Goal: Task Accomplishment & Management: Manage account settings

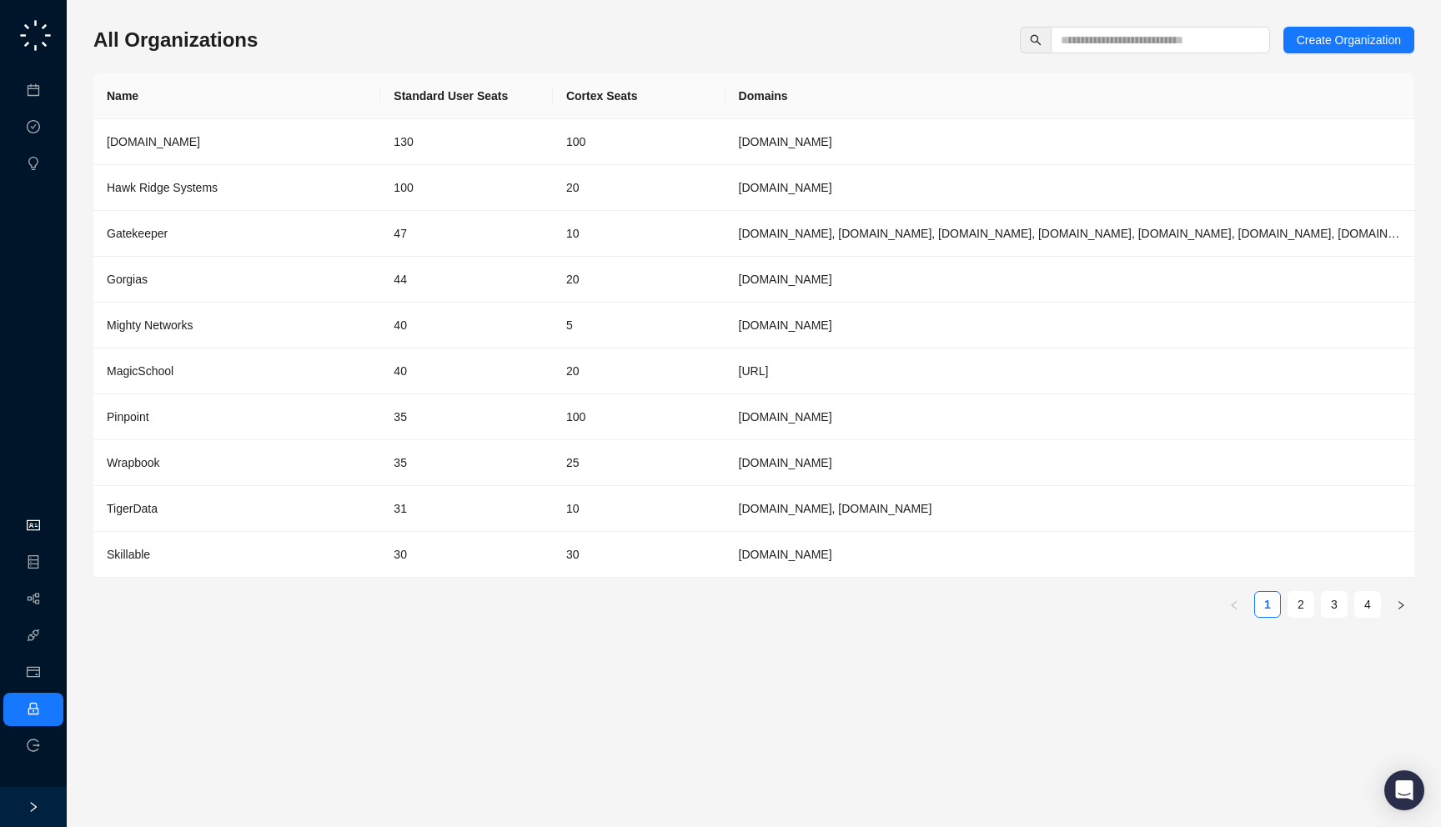
click at [48, 524] on link "Organization" at bounding box center [81, 526] width 66 height 13
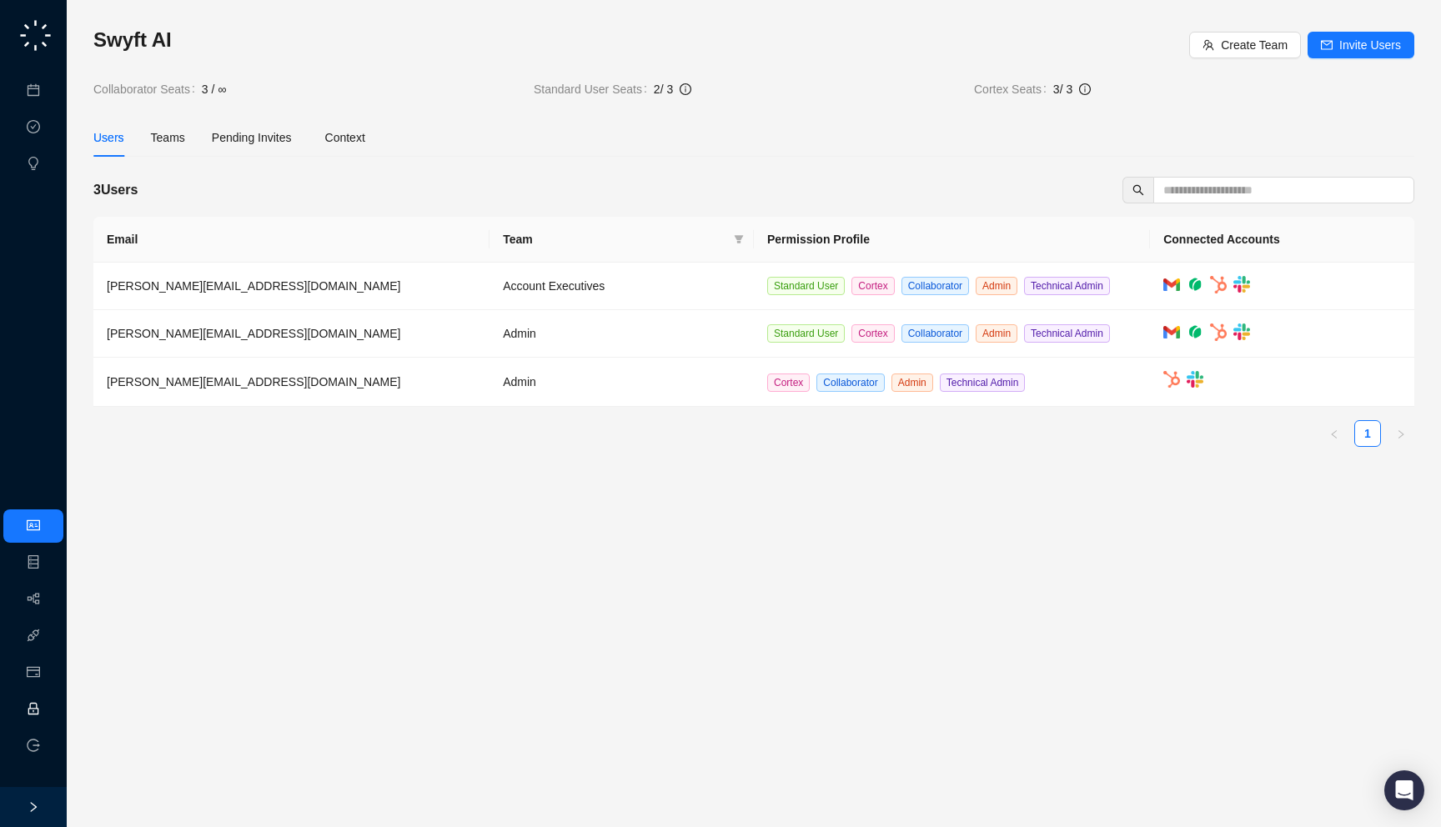
click at [48, 715] on link "Employee" at bounding box center [74, 709] width 52 height 13
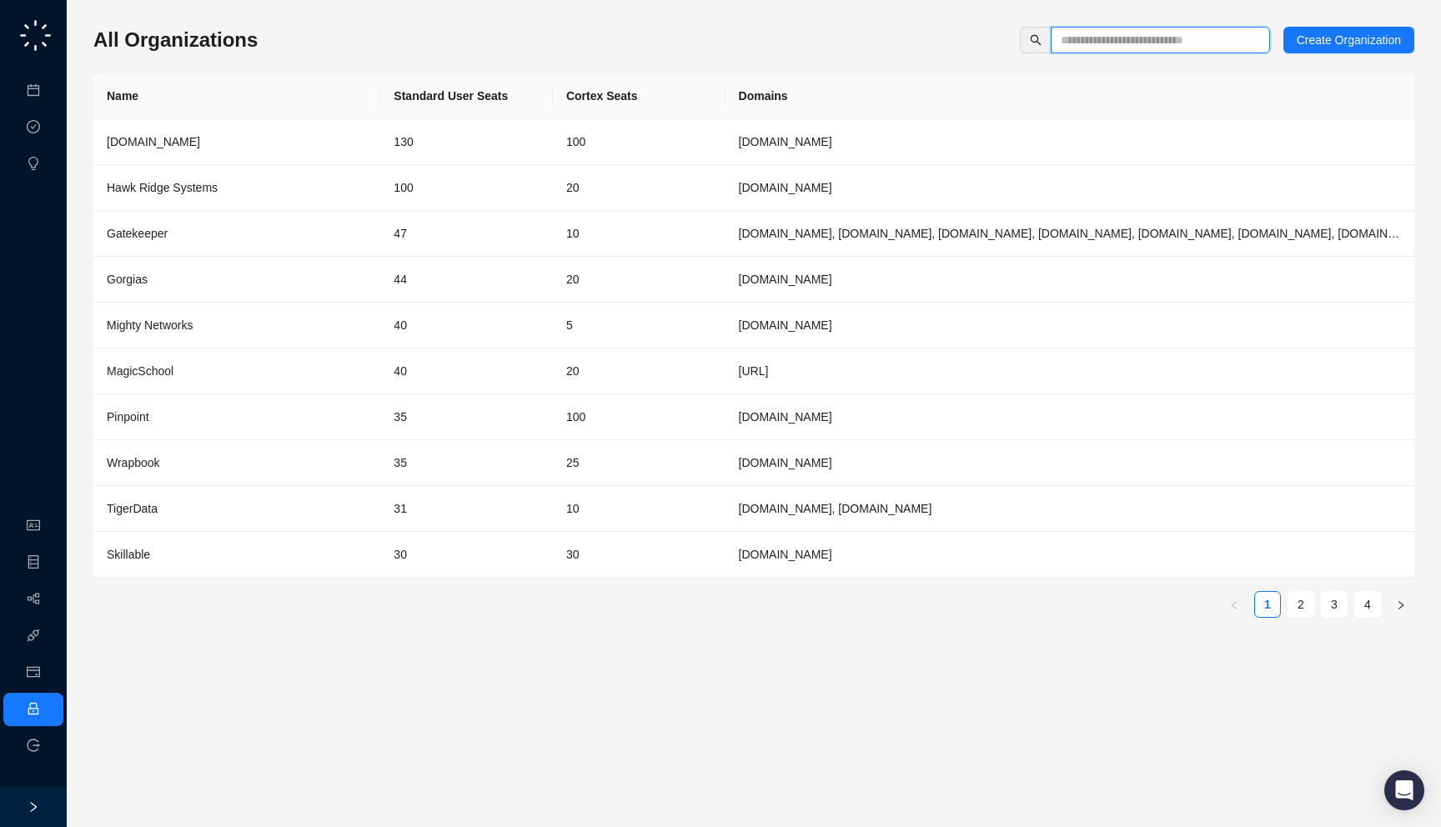
click at [1093, 43] on input "text" at bounding box center [1154, 40] width 186 height 18
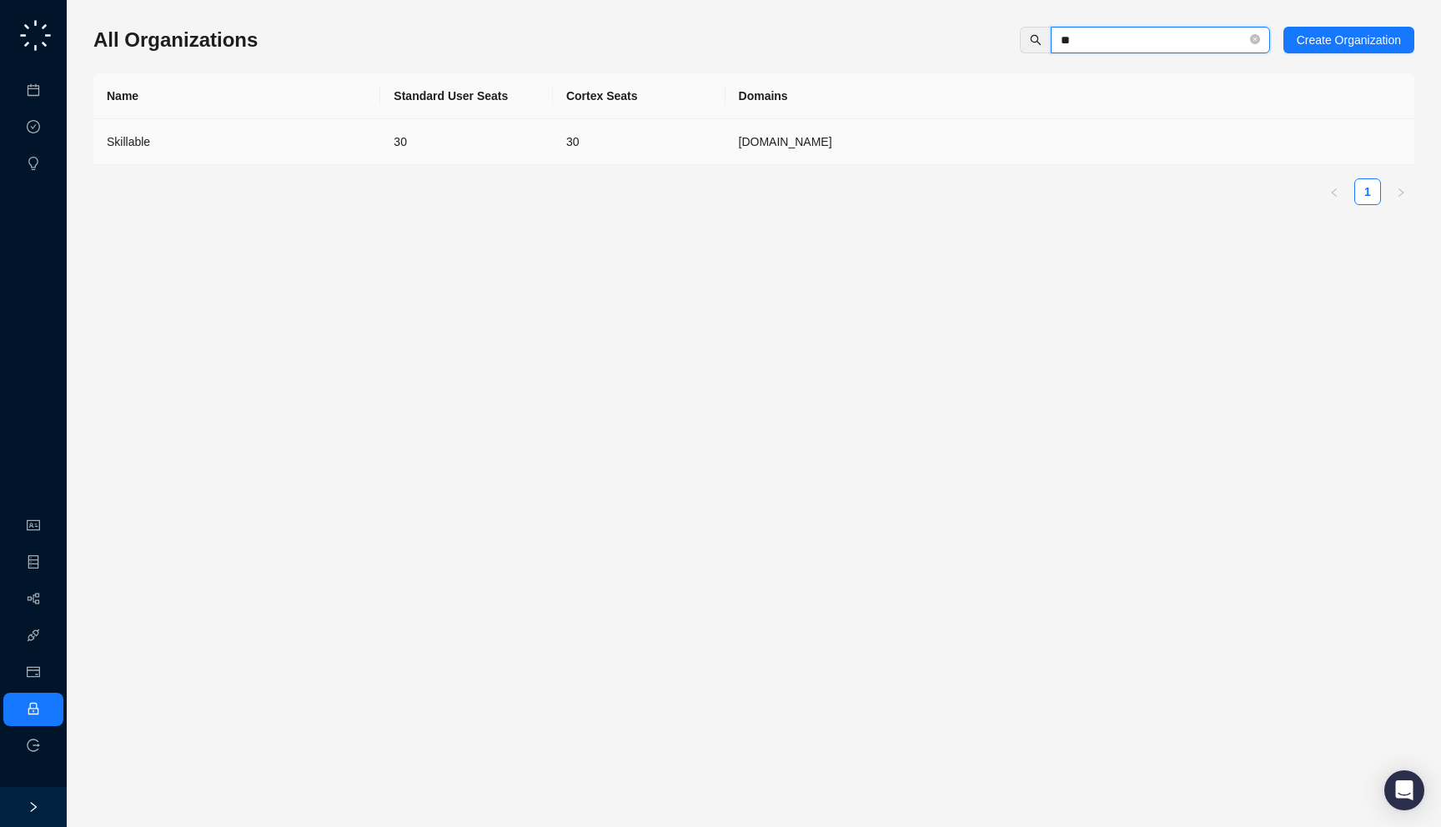
type input "**"
click at [293, 137] on div "Skillable" at bounding box center [237, 142] width 260 height 18
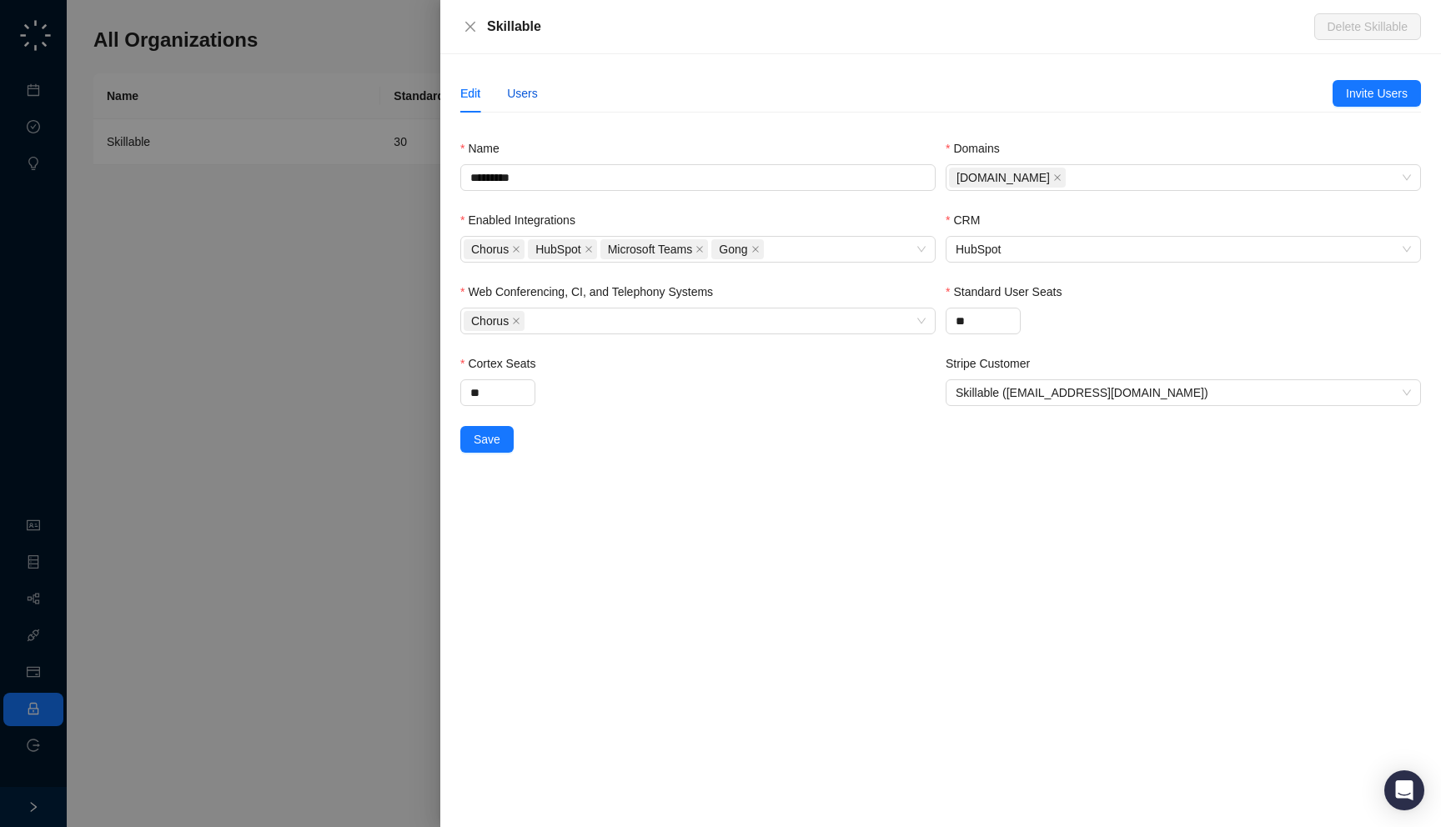
click at [525, 101] on div "Users" at bounding box center [522, 93] width 31 height 18
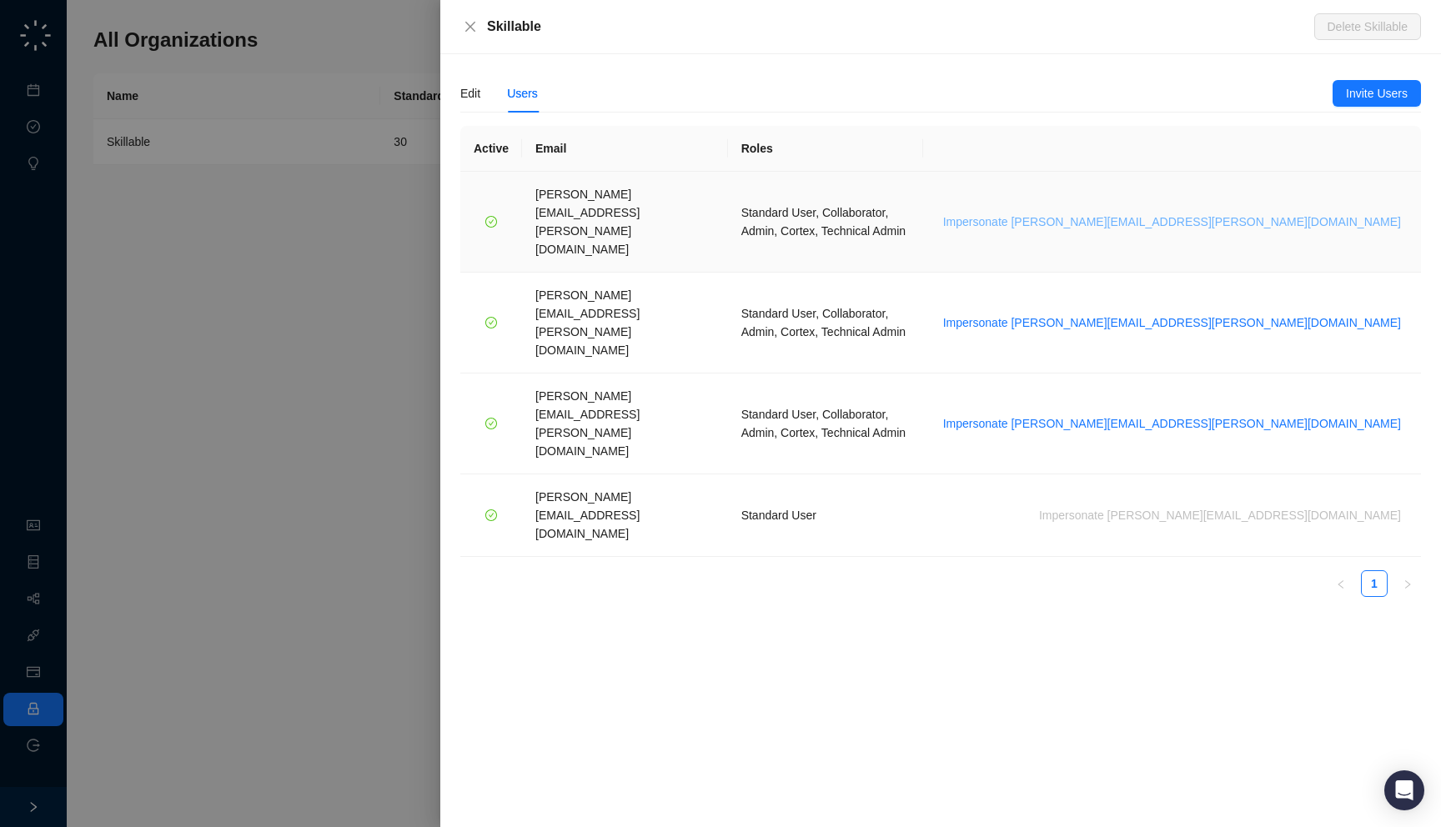
click at [1313, 213] on span "Impersonate [PERSON_NAME][EMAIL_ADDRESS][PERSON_NAME][DOMAIN_NAME]" at bounding box center [1172, 222] width 458 height 18
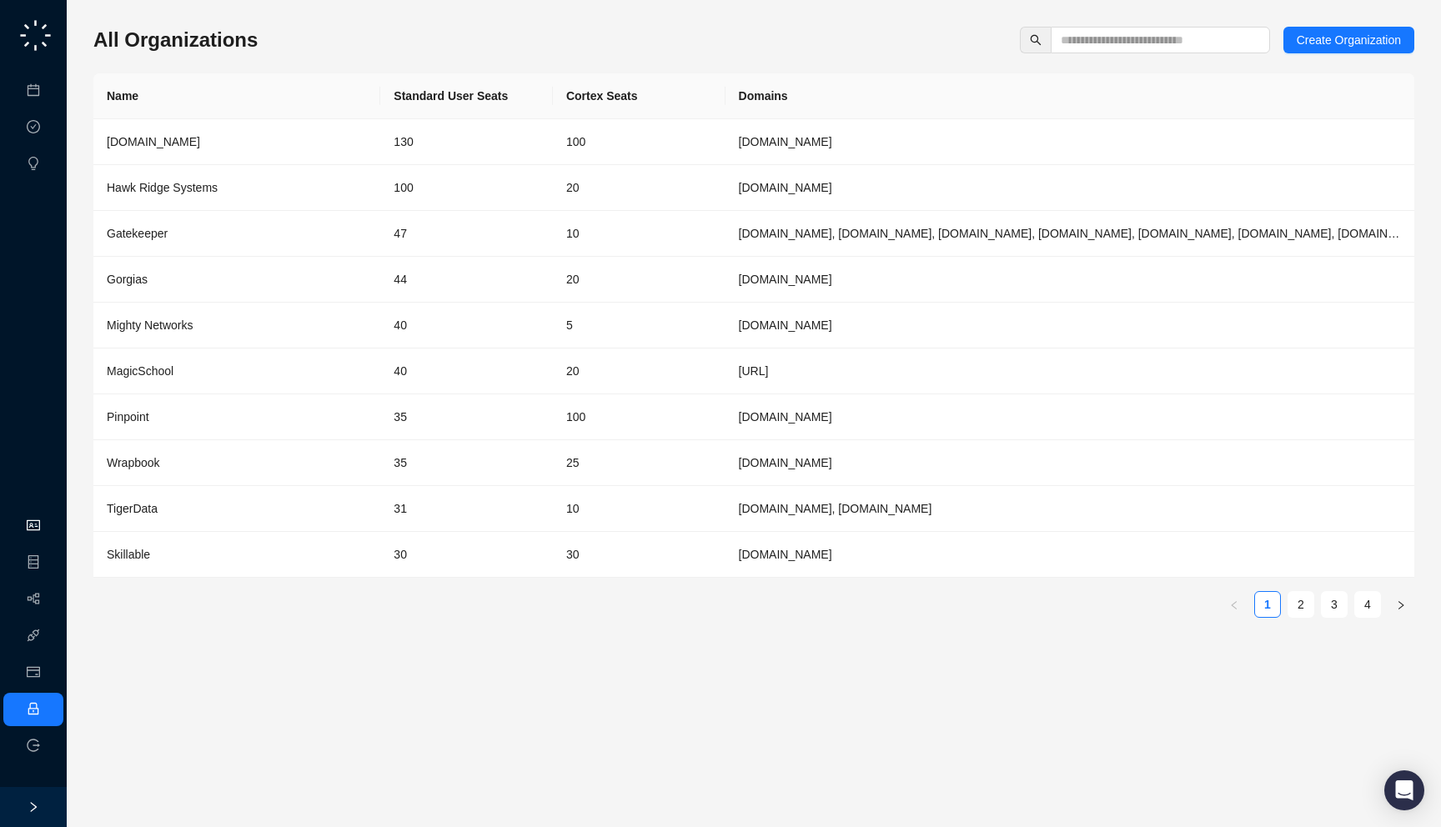
click at [48, 520] on link "Organization" at bounding box center [81, 526] width 66 height 13
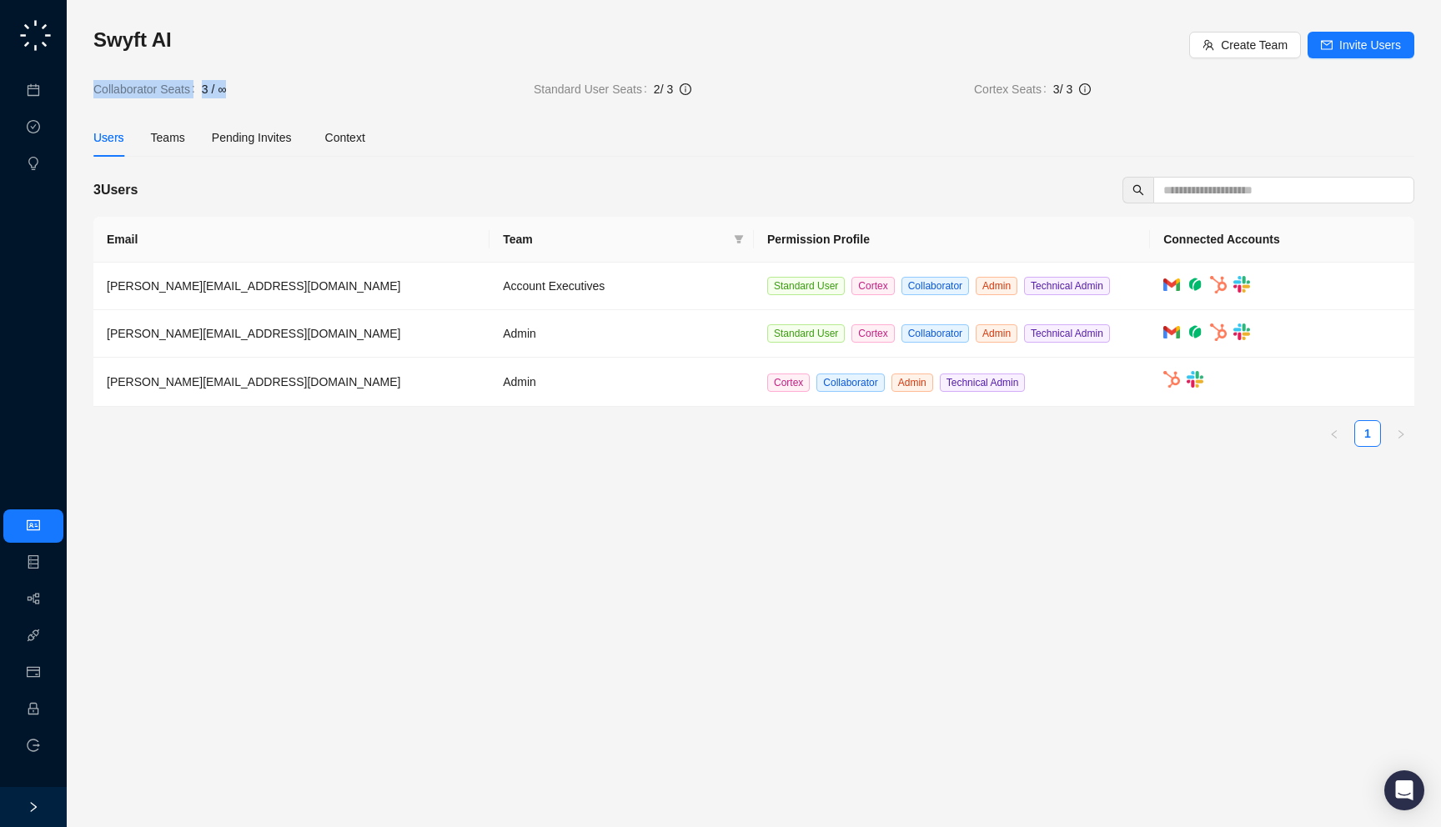
drag, startPoint x: 298, startPoint y: 101, endPoint x: 294, endPoint y: 93, distance: 8.6
click at [294, 93] on div "Swyft AI Create Team Invite Users Collaborator Seats 3 / ∞ Standard User Seats …" at bounding box center [753, 244] width 1321 height 434
click at [1219, 373] on td at bounding box center [1282, 383] width 264 height 50
click at [520, 384] on td "Admin" at bounding box center [622, 383] width 264 height 50
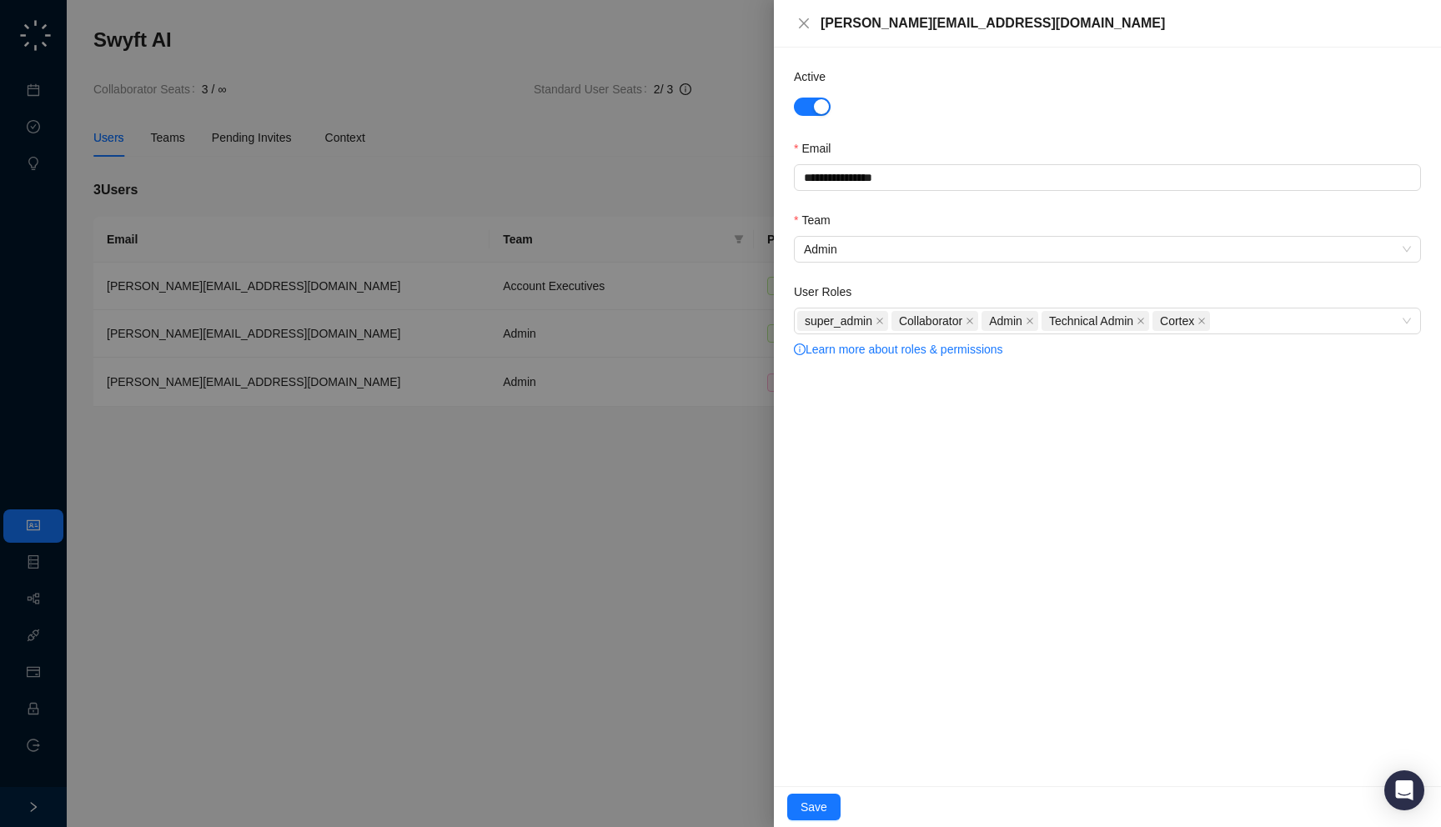
click at [470, 504] on div at bounding box center [720, 413] width 1441 height 827
